Goal: Transaction & Acquisition: Purchase product/service

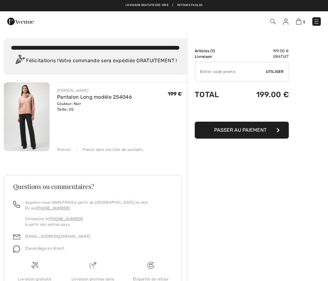
click at [263, 130] on span "Passer au paiement" at bounding box center [240, 130] width 52 height 6
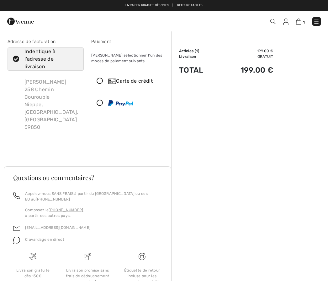
click at [99, 84] on icon at bounding box center [100, 81] width 17 height 7
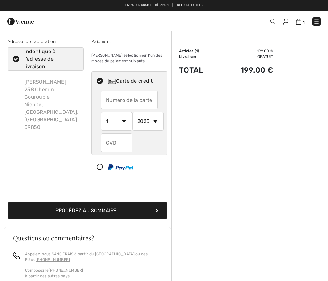
click at [112, 98] on input "text" at bounding box center [129, 99] width 57 height 19
type input "5132831133111011"
click at [123, 118] on select "1 2 3 4 5 6 7 8 9 10 11 12" at bounding box center [116, 121] width 31 height 19
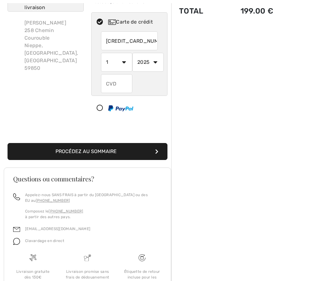
select select "9"
click at [155, 63] on select "2025 2026 2027 2028 2029 2030 2031 2032 2033 2034 2035" at bounding box center [147, 62] width 31 height 19
select select "2028"
click at [121, 84] on input "text" at bounding box center [116, 83] width 31 height 19
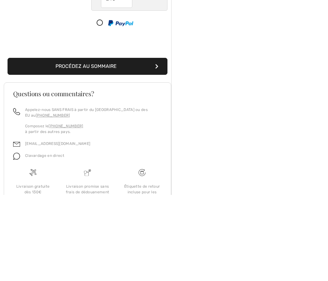
type input "248"
click at [122, 144] on button "Procédez au sommaire" at bounding box center [88, 152] width 160 height 17
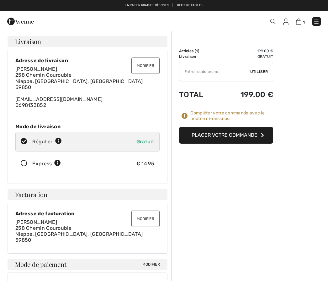
click at [255, 131] on button "Placer votre commande" at bounding box center [226, 135] width 94 height 17
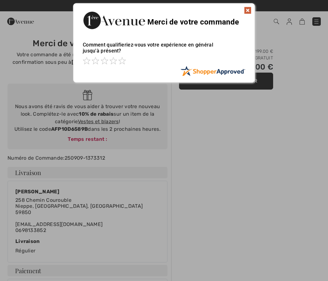
click at [247, 11] on img at bounding box center [248, 11] width 8 height 8
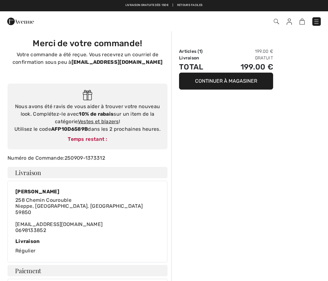
click at [292, 18] on link at bounding box center [289, 22] width 5 height 8
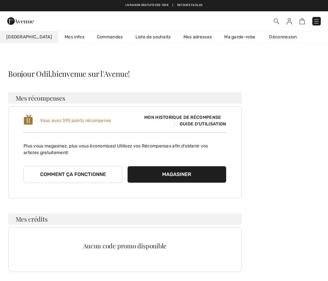
click at [183, 121] on span "Guide d'utilisation" at bounding box center [201, 123] width 52 height 5
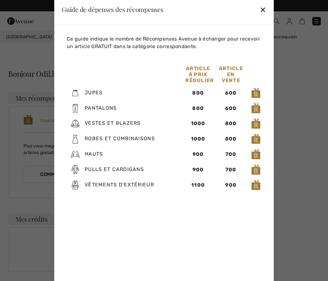
click at [265, 12] on div "✕" at bounding box center [263, 9] width 7 height 13
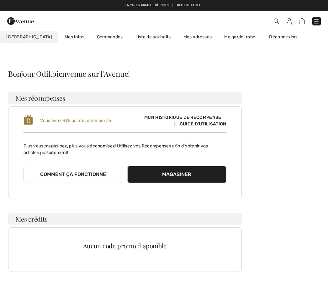
click at [58, 36] on link "Mes infos" at bounding box center [74, 37] width 32 height 12
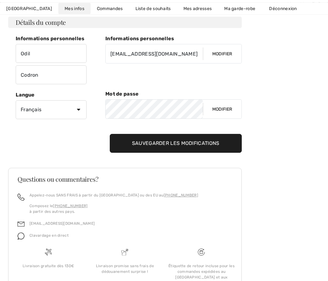
scroll to position [71, 0]
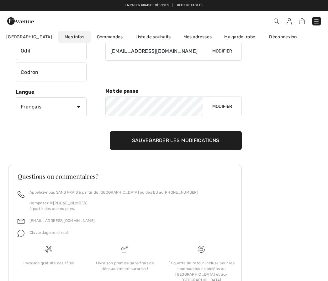
click at [276, 104] on div "Mes infos Détails du compte Informations personnelles Odil Codron Informations …" at bounding box center [164, 155] width 313 height 316
click at [270, 35] on link "Déconnexion" at bounding box center [286, 37] width 46 height 12
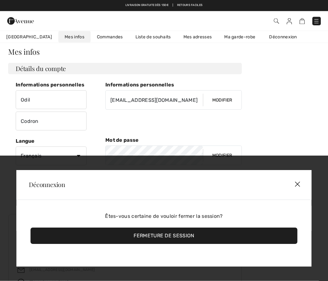
scroll to position [0, 0]
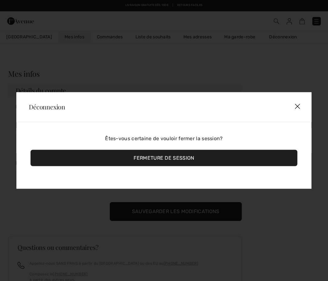
click at [239, 166] on div "Fermeture de session" at bounding box center [163, 158] width 267 height 16
